Goal: Information Seeking & Learning: Learn about a topic

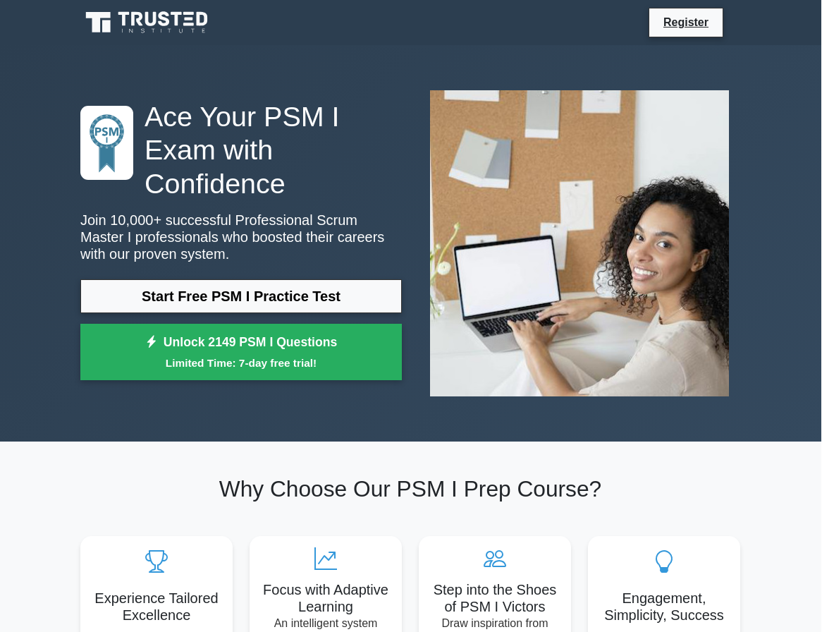
click at [356, 298] on link "Start Free PSM I Practice Test" at bounding box center [242, 296] width 322 height 34
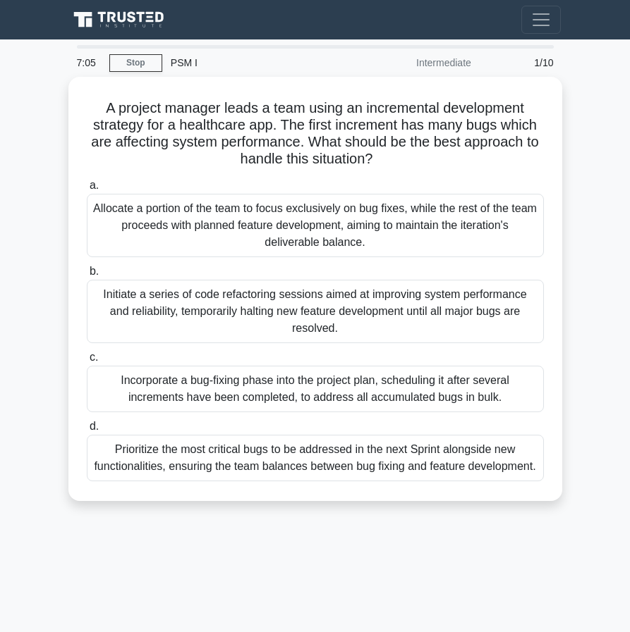
click at [598, 145] on main "7:05 Stop PSM I Intermediate 1/10 A project manager leads a team using an incre…" at bounding box center [315, 397] width 630 height 716
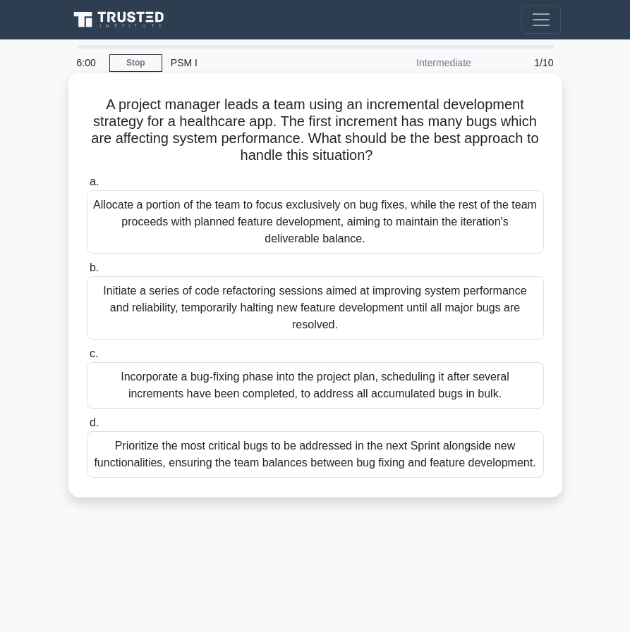
click at [434, 478] on div "Prioritize the most critical bugs to be addressed in the next Sprint alongside …" at bounding box center [315, 455] width 457 height 47
click at [87, 428] on input "d. Prioritize the most critical bugs to be addressed in the next Sprint alongsi…" at bounding box center [87, 423] width 0 height 9
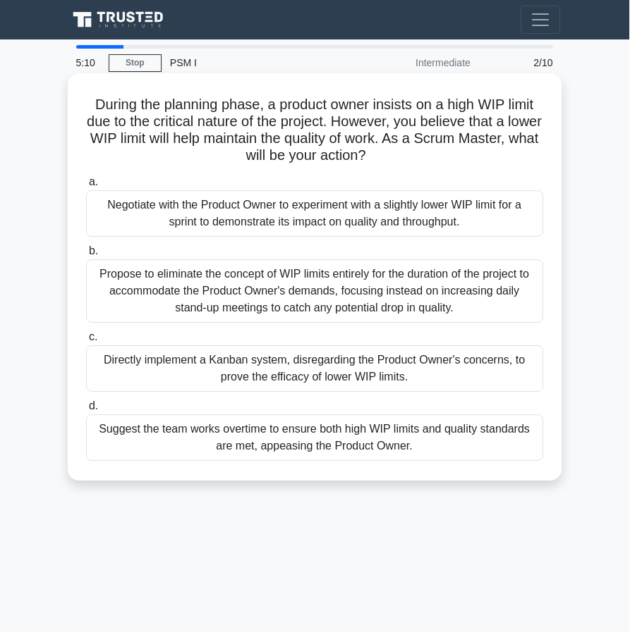
click at [491, 202] on div "Negotiate with the Product Owner to experiment with a slightly lower WIP limit …" at bounding box center [315, 213] width 457 height 47
click at [87, 187] on input "a. Negotiate with the Product Owner to experiment with a slightly lower WIP lim…" at bounding box center [87, 182] width 0 height 9
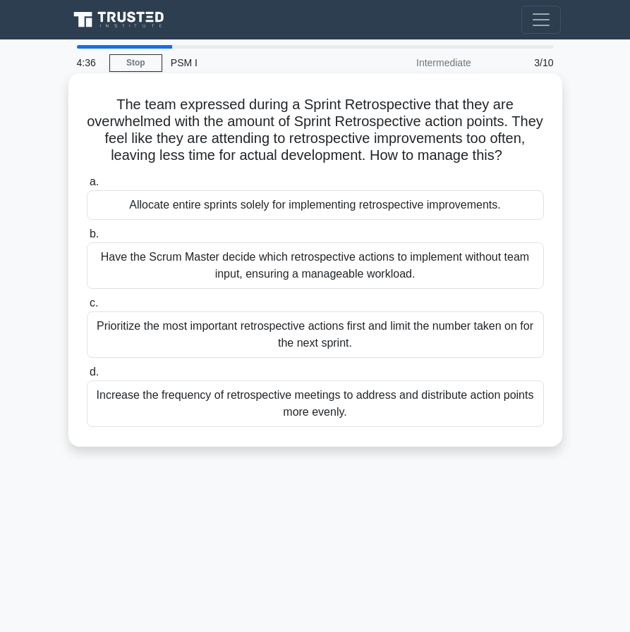
click at [518, 348] on div "Prioritize the most important retrospective actions first and limit the number …" at bounding box center [315, 335] width 457 height 47
click at [87, 308] on input "c. Prioritize the most important retrospective actions first and limit the numb…" at bounding box center [87, 303] width 0 height 9
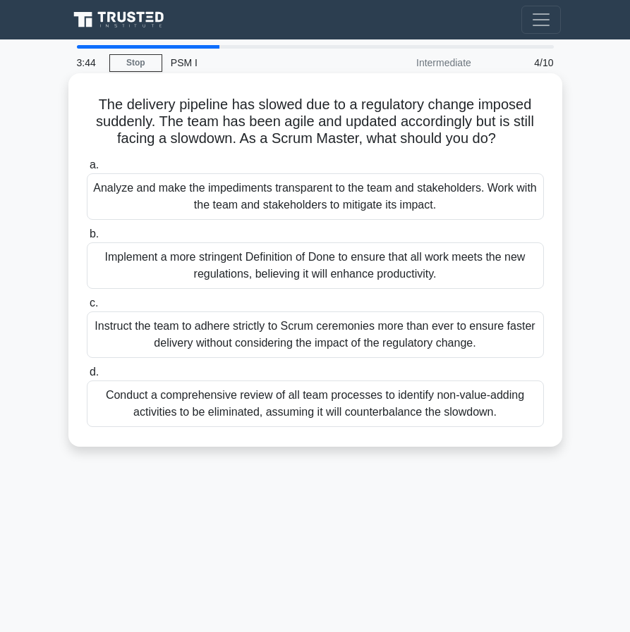
click at [506, 195] on div "Analyze and make the impediments transparent to the team and stakeholders. Work…" at bounding box center [315, 196] width 457 height 47
click at [87, 170] on input "a. Analyze and make the impediments transparent to the team and stakeholders. W…" at bounding box center [87, 165] width 0 height 9
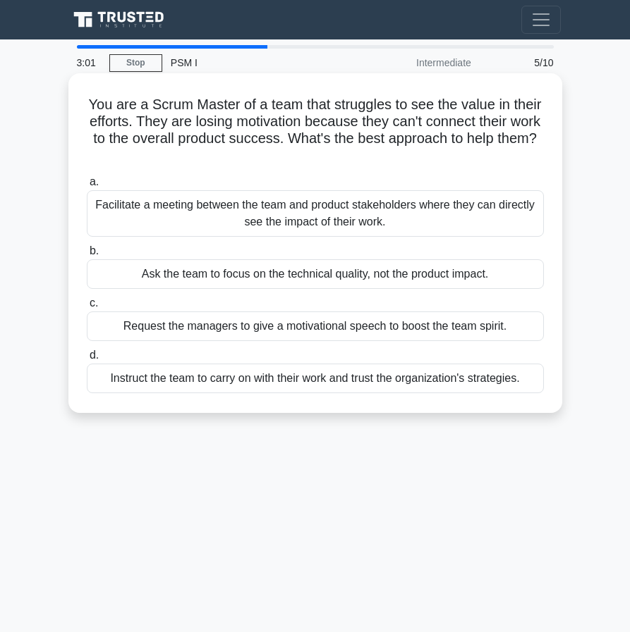
click at [503, 222] on div "Facilitate a meeting between the team and product stakeholders where they can d…" at bounding box center [315, 213] width 457 height 47
click at [87, 187] on input "a. Facilitate a meeting between the team and product stakeholders where they ca…" at bounding box center [87, 182] width 0 height 9
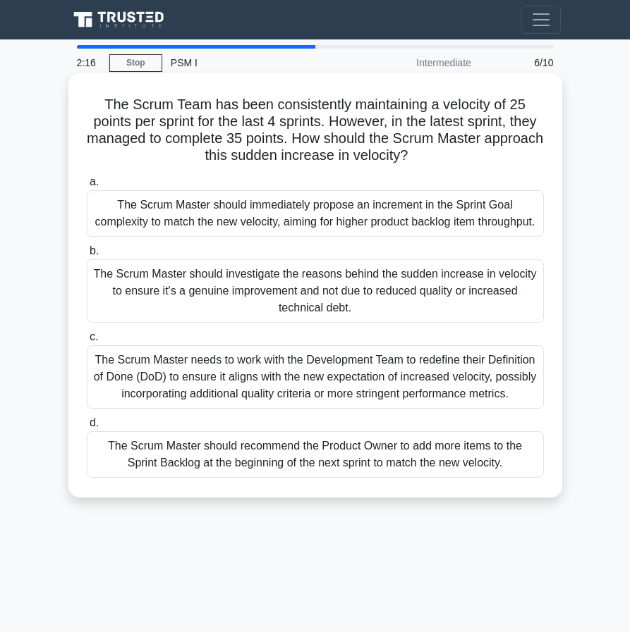
click at [506, 298] on div "The Scrum Master should investigate the reasons behind the sudden increase in v…" at bounding box center [315, 290] width 457 height 63
click at [87, 256] on input "b. The Scrum Master should investigate the reasons behind the sudden increase i…" at bounding box center [87, 251] width 0 height 9
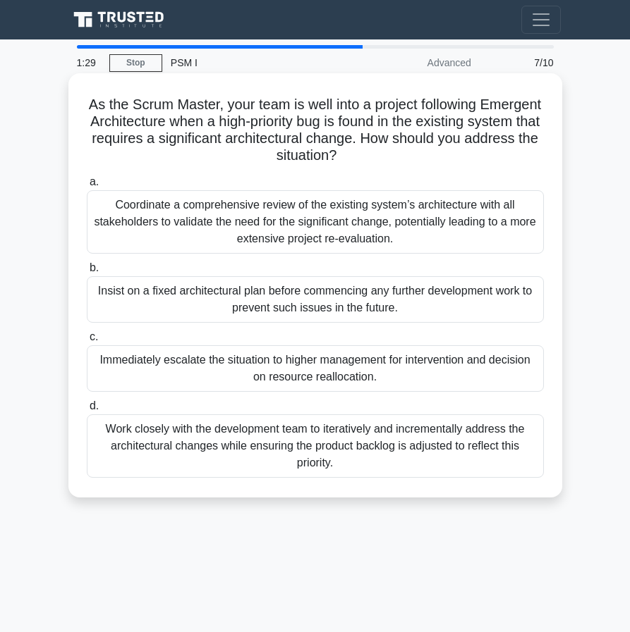
click at [503, 361] on div "Immediately escalate the situation to higher management for intervention and de…" at bounding box center [315, 368] width 457 height 47
click at [87, 342] on input "c. Immediately escalate the situation to higher management for intervention and…" at bounding box center [87, 337] width 0 height 9
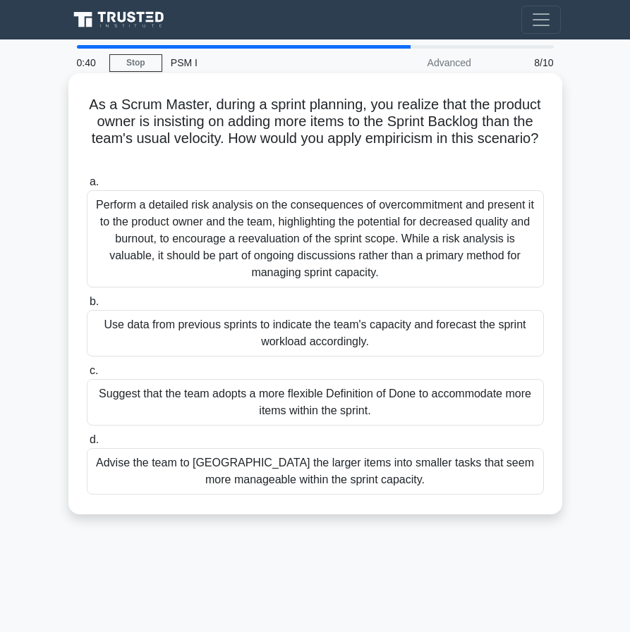
click at [518, 338] on div "Use data from previous sprints to indicate the team's capacity and forecast the…" at bounding box center [315, 333] width 457 height 47
click at [87, 307] on input "b. Use data from previous sprints to indicate the team's capacity and forecast …" at bounding box center [87, 302] width 0 height 9
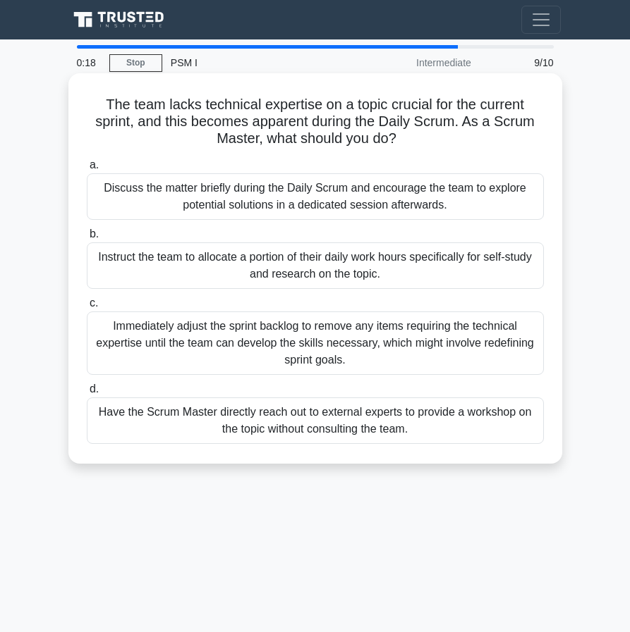
click at [510, 422] on div "Have the Scrum Master directly reach out to external experts to provide a works…" at bounding box center [315, 421] width 457 height 47
click at [87, 394] on input "d. Have the Scrum Master directly reach out to external experts to provide a wo…" at bounding box center [87, 389] width 0 height 9
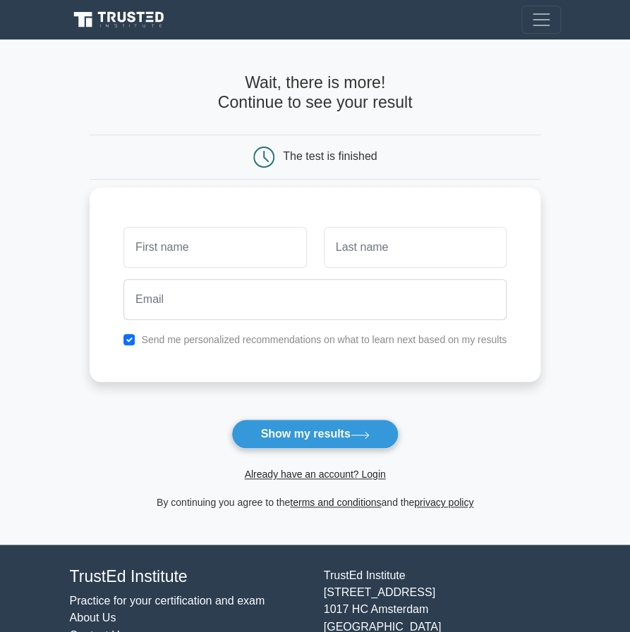
click at [267, 255] on input "text" at bounding box center [214, 247] width 183 height 41
type input "Eduardo"
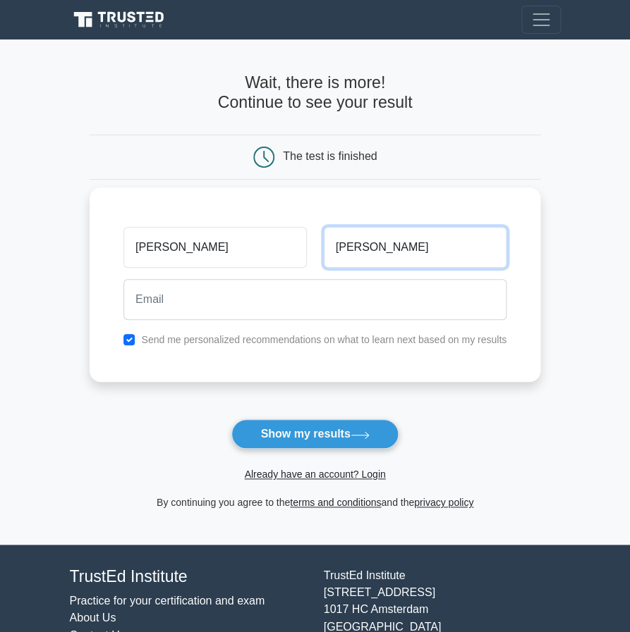
type input "Garcia"
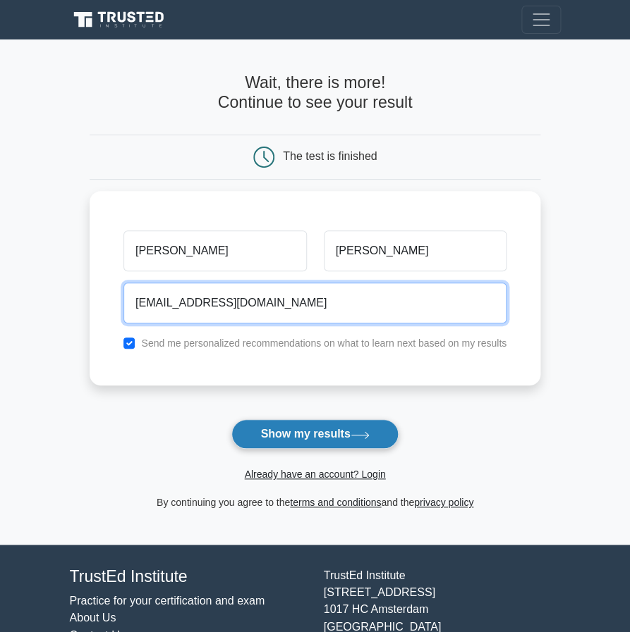
type input "edugm1@gmail.com"
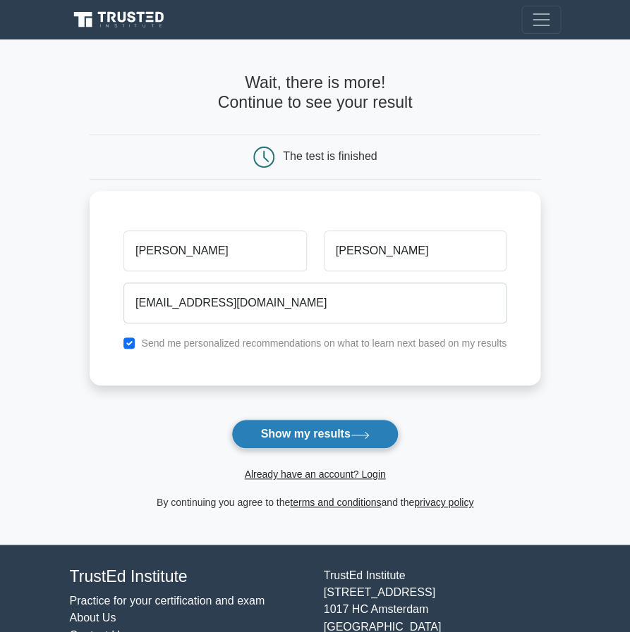
click at [365, 432] on icon at bounding box center [359, 436] width 19 height 8
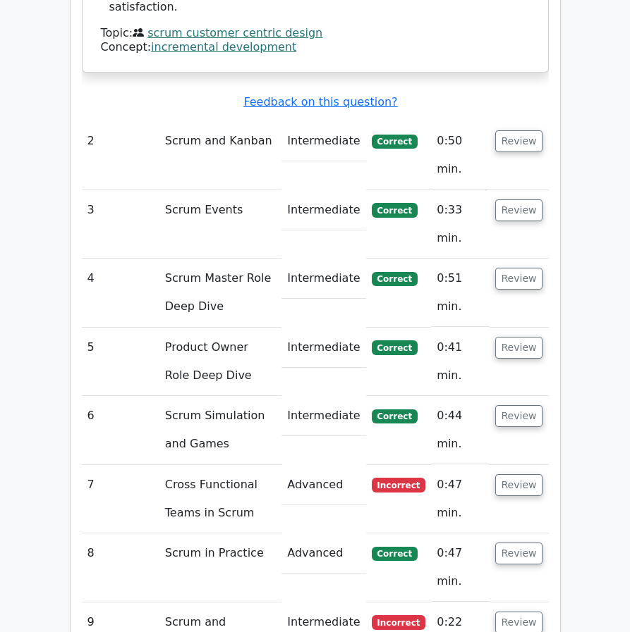
scroll to position [2012, 0]
